Goal: Information Seeking & Learning: Stay updated

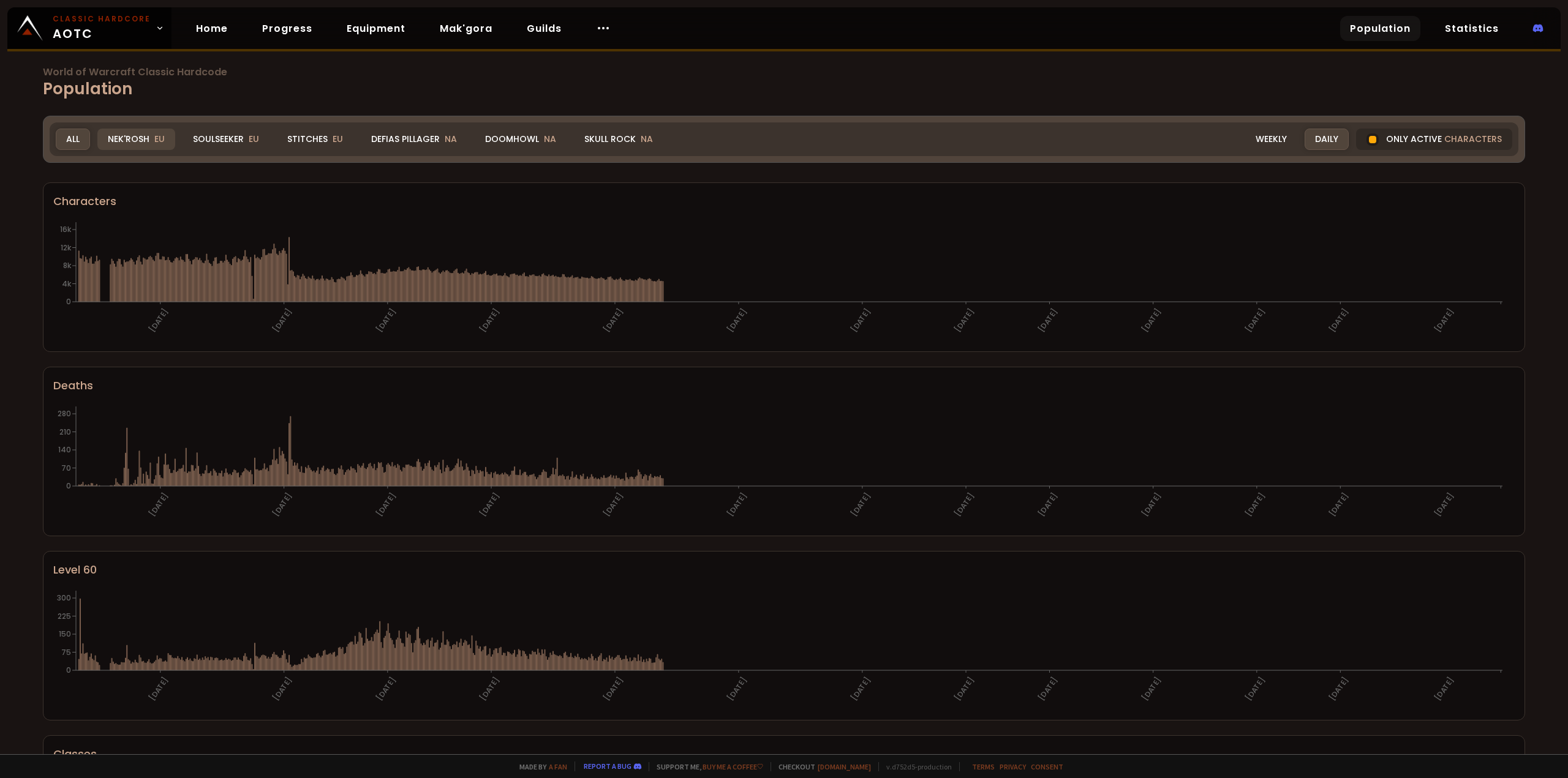
click at [128, 141] on div "Nek'Rosh EU" at bounding box center [136, 139] width 78 height 22
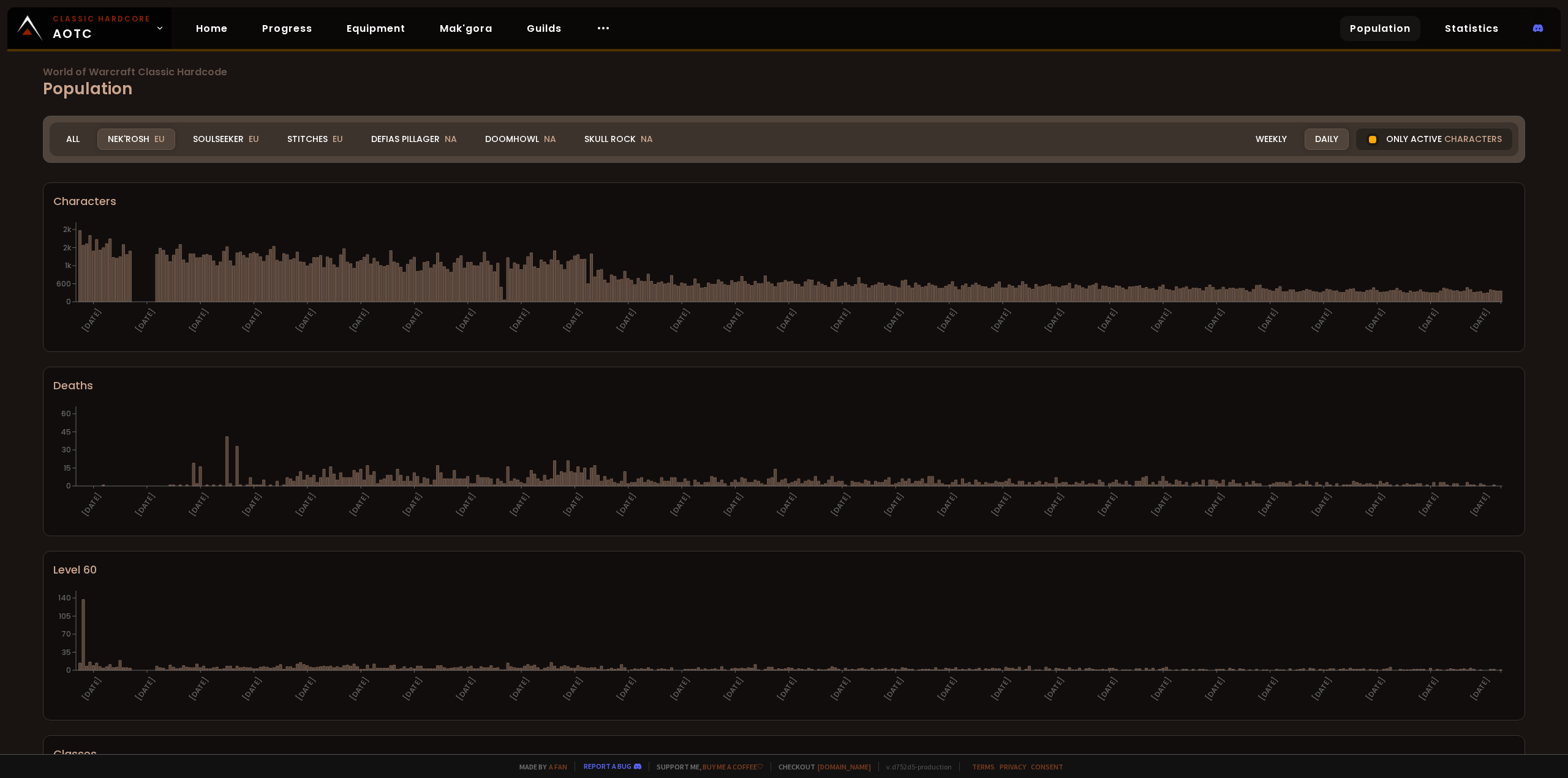
click at [729, 140] on div "Only active characters" at bounding box center [1434, 139] width 156 height 22
click at [729, 144] on div "Daily" at bounding box center [1327, 139] width 44 height 22
click at [729, 140] on div "Weekly" at bounding box center [1271, 139] width 52 height 22
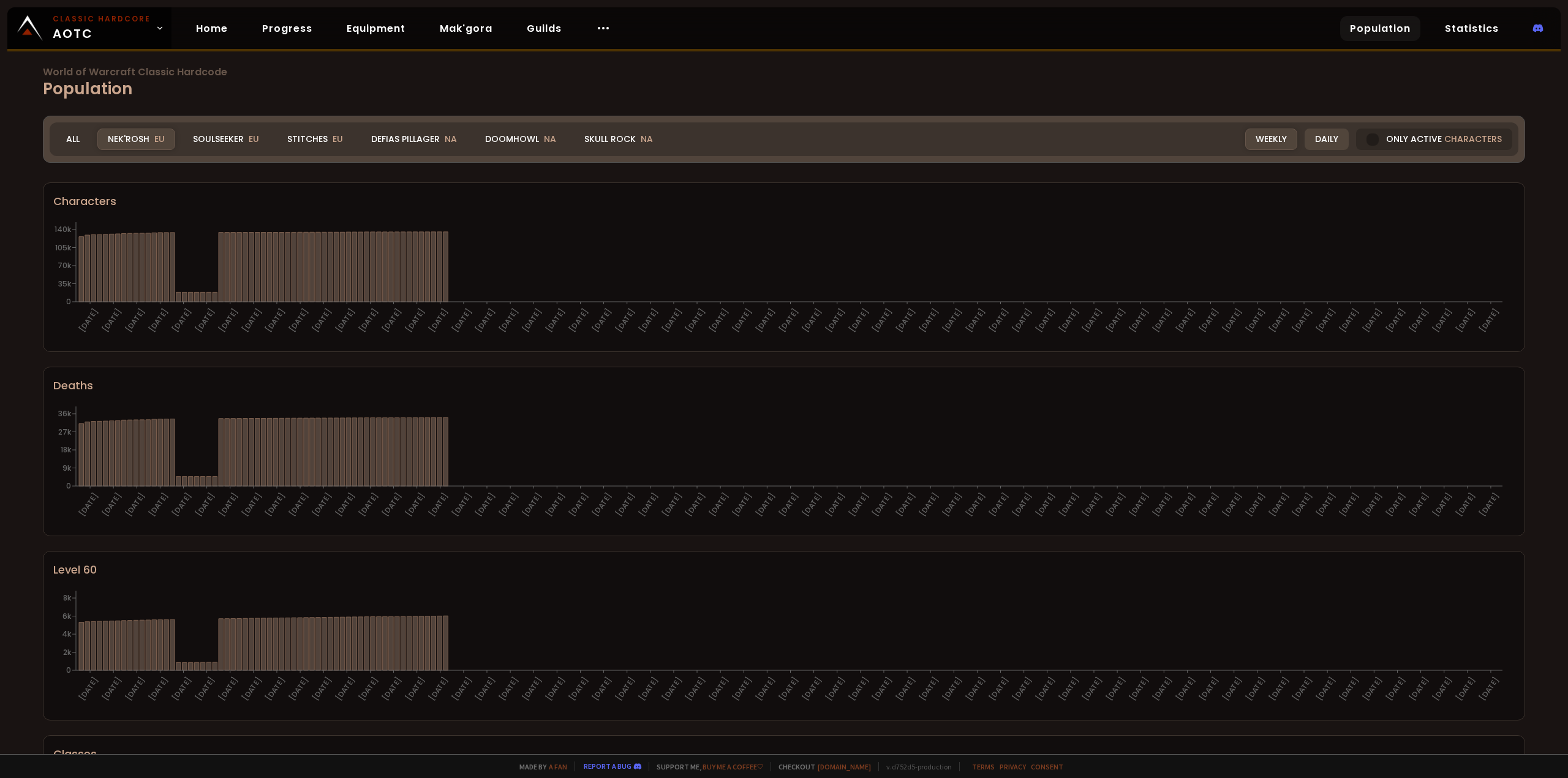
click at [729, 143] on div "Daily" at bounding box center [1327, 139] width 44 height 22
